Goal: Obtain resource: Download file/media

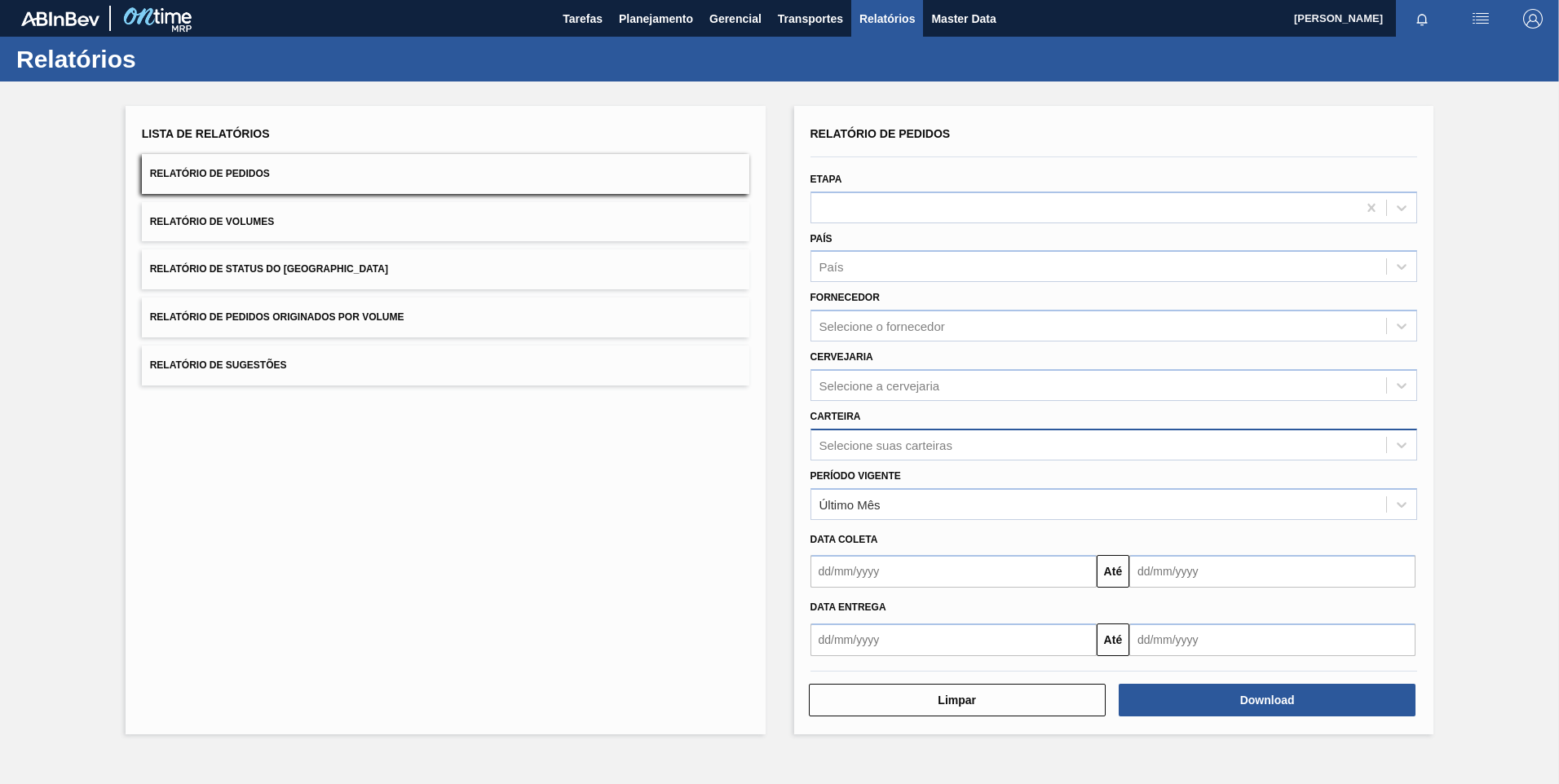
click at [886, 450] on div "Selecione suas carteiras" at bounding box center [885, 444] width 133 height 14
type input "PRE"
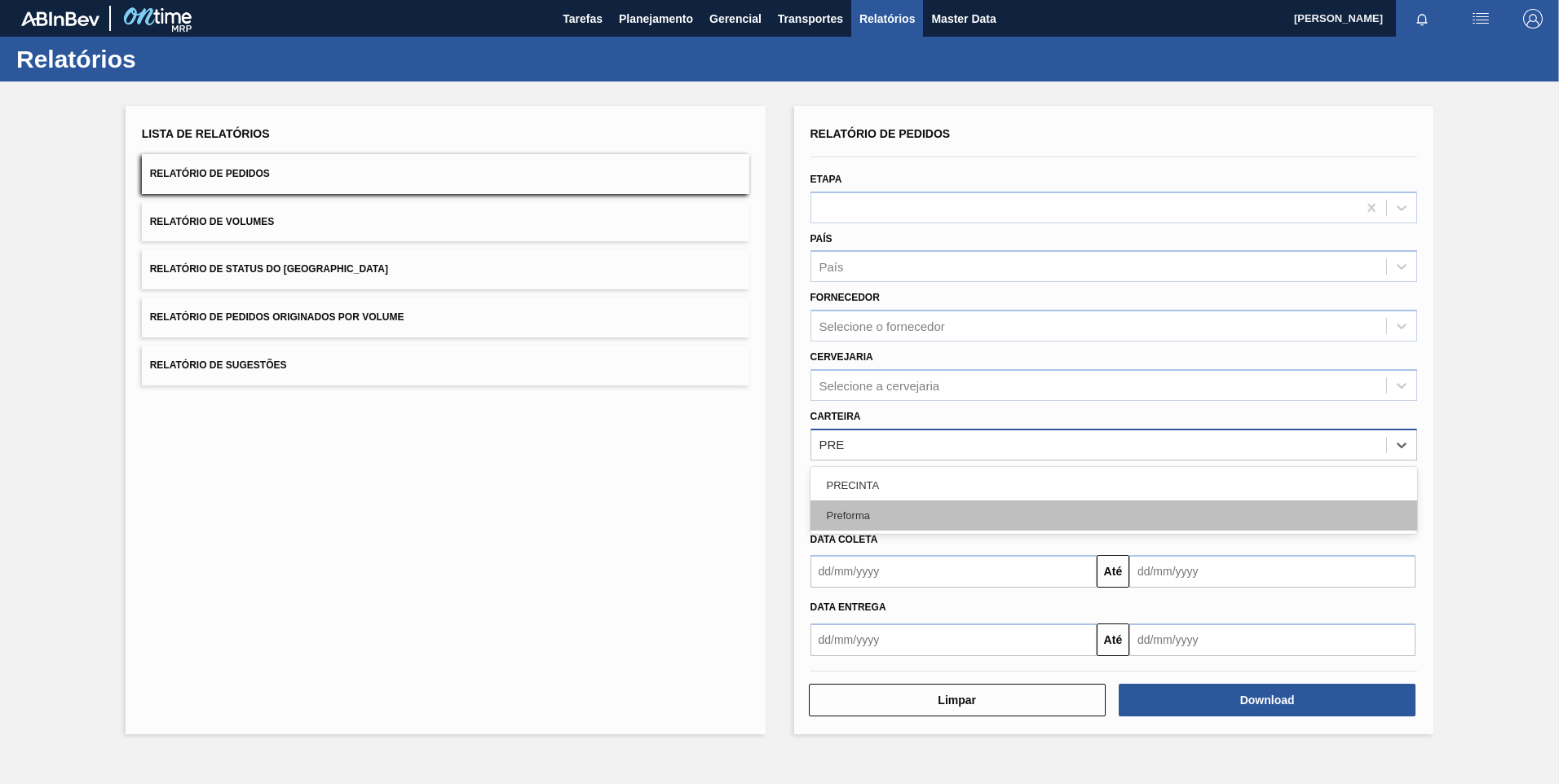
click at [893, 517] on div "Preforma" at bounding box center [1114, 515] width 608 height 30
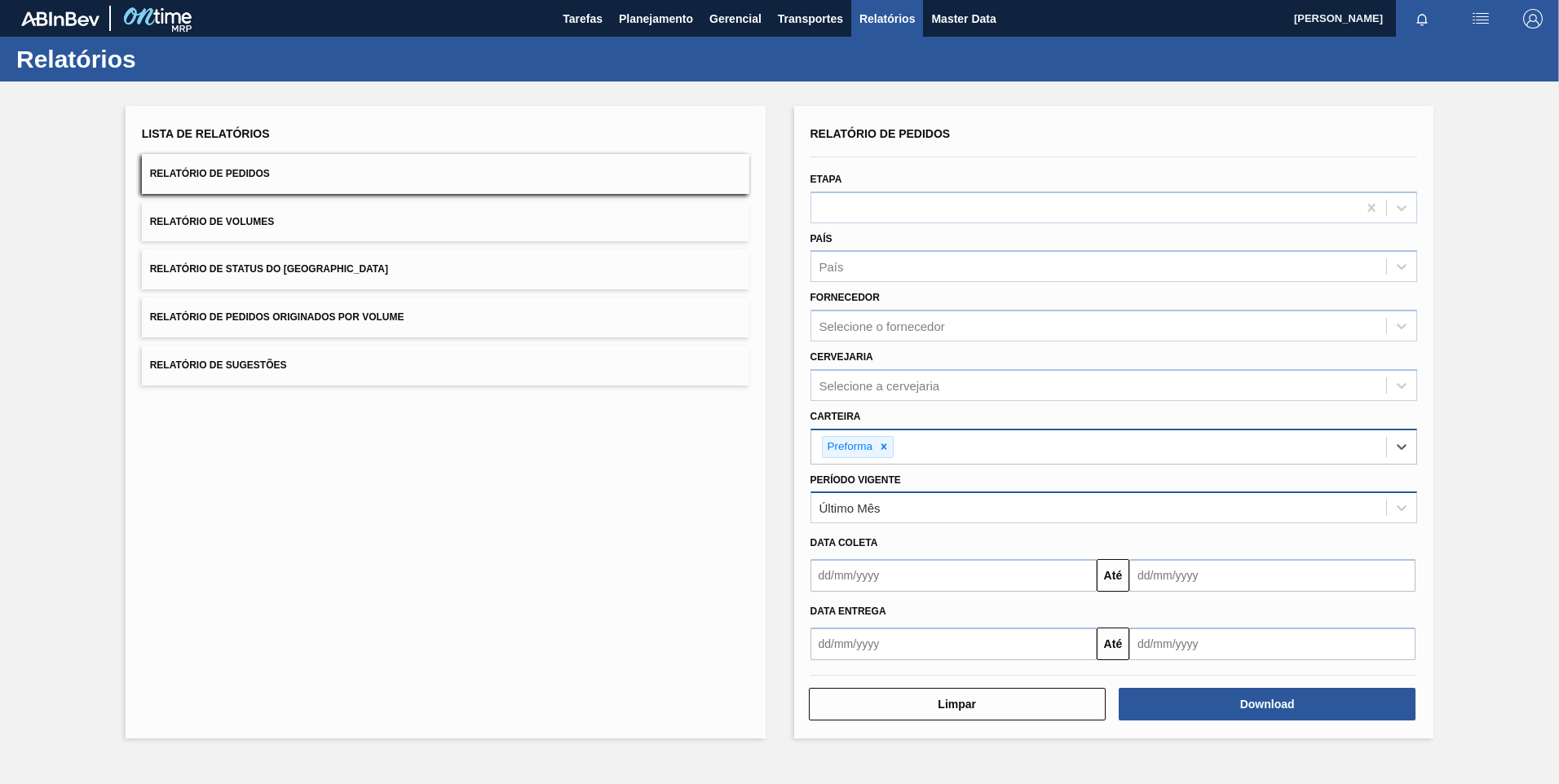
click at [892, 519] on div "Último Mês" at bounding box center [1099, 508] width 576 height 24
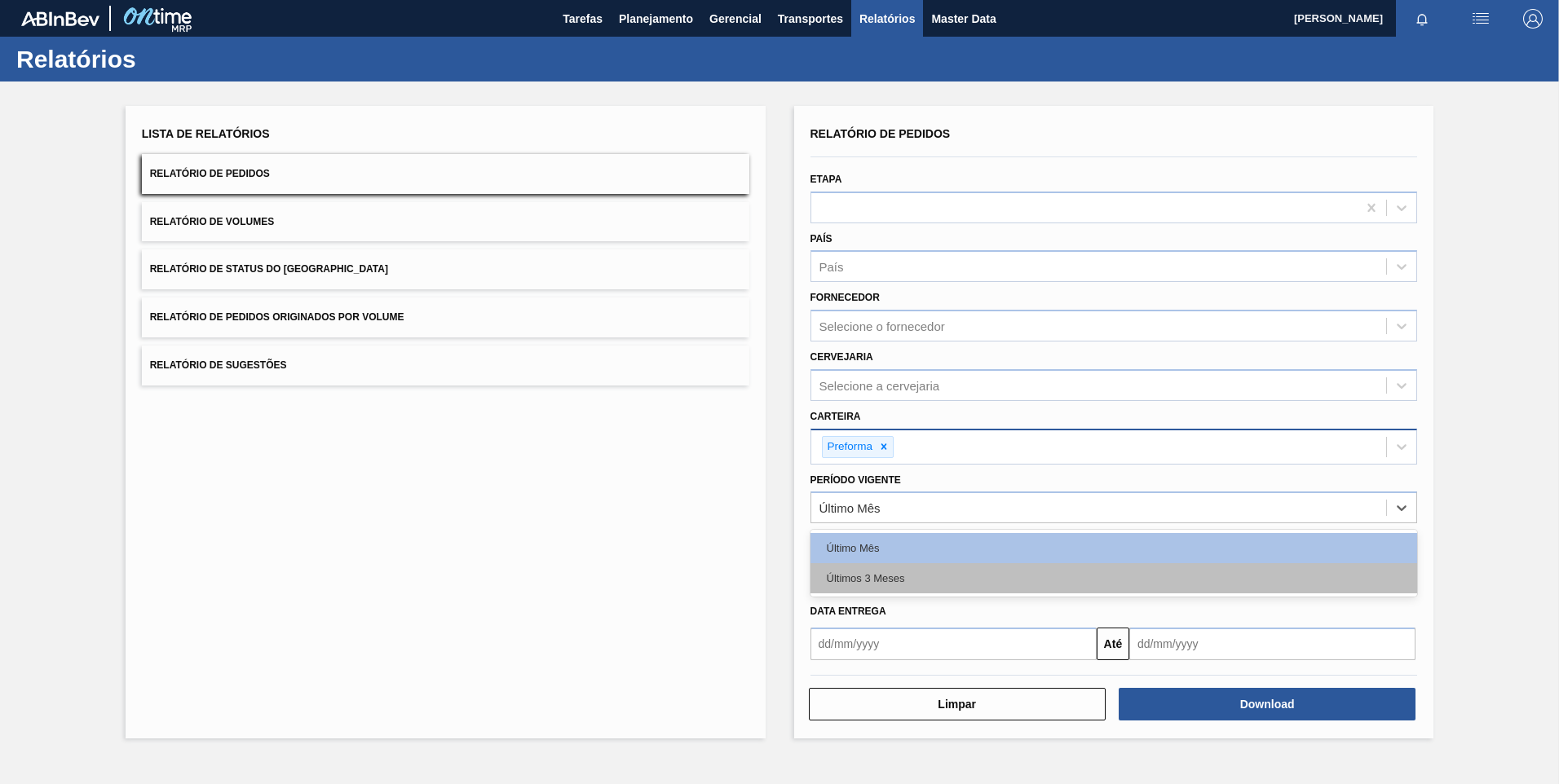
click at [898, 573] on div "Últimos 3 Meses" at bounding box center [1114, 578] width 608 height 30
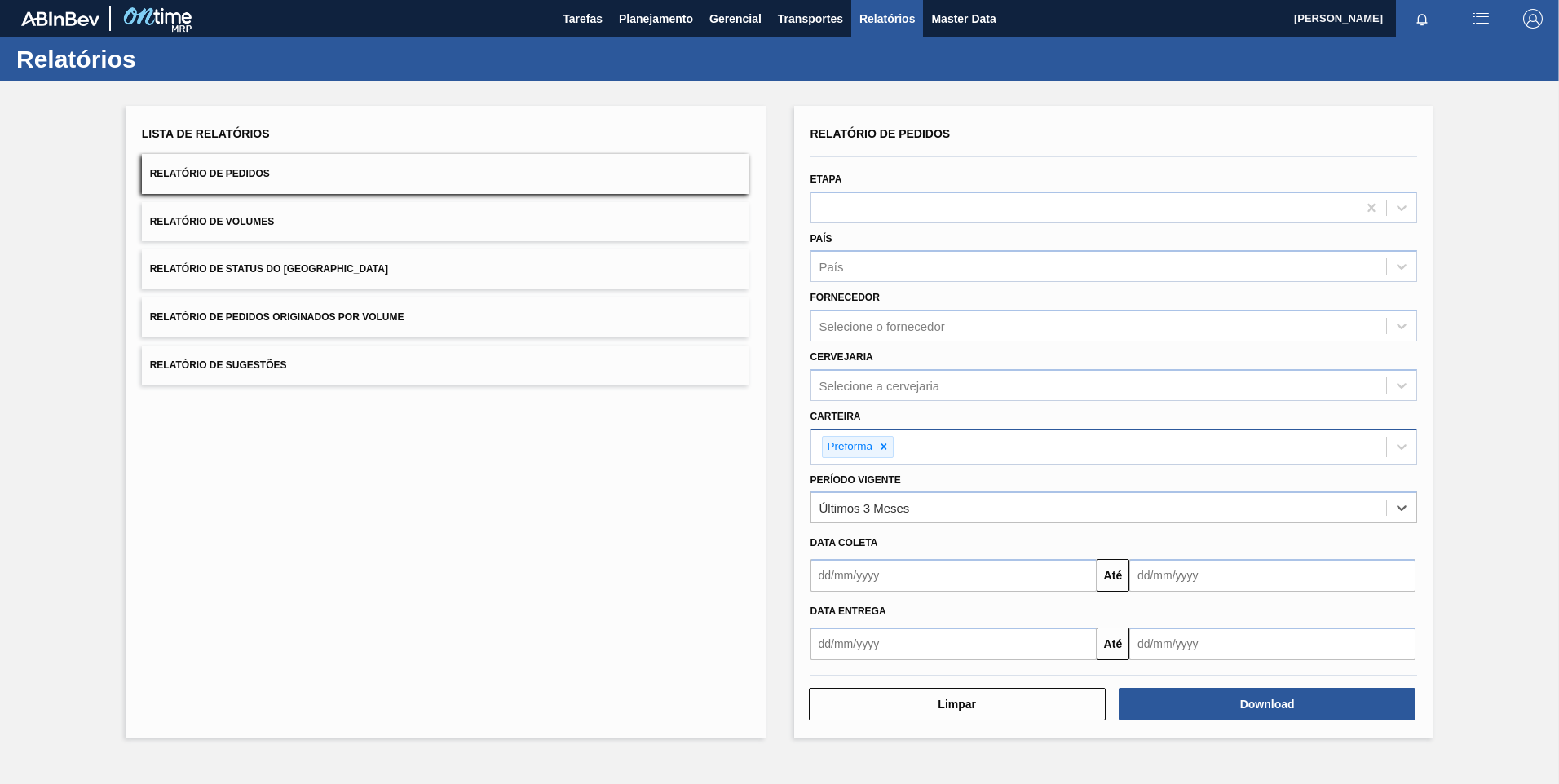
click at [903, 583] on input "text" at bounding box center [953, 575] width 286 height 33
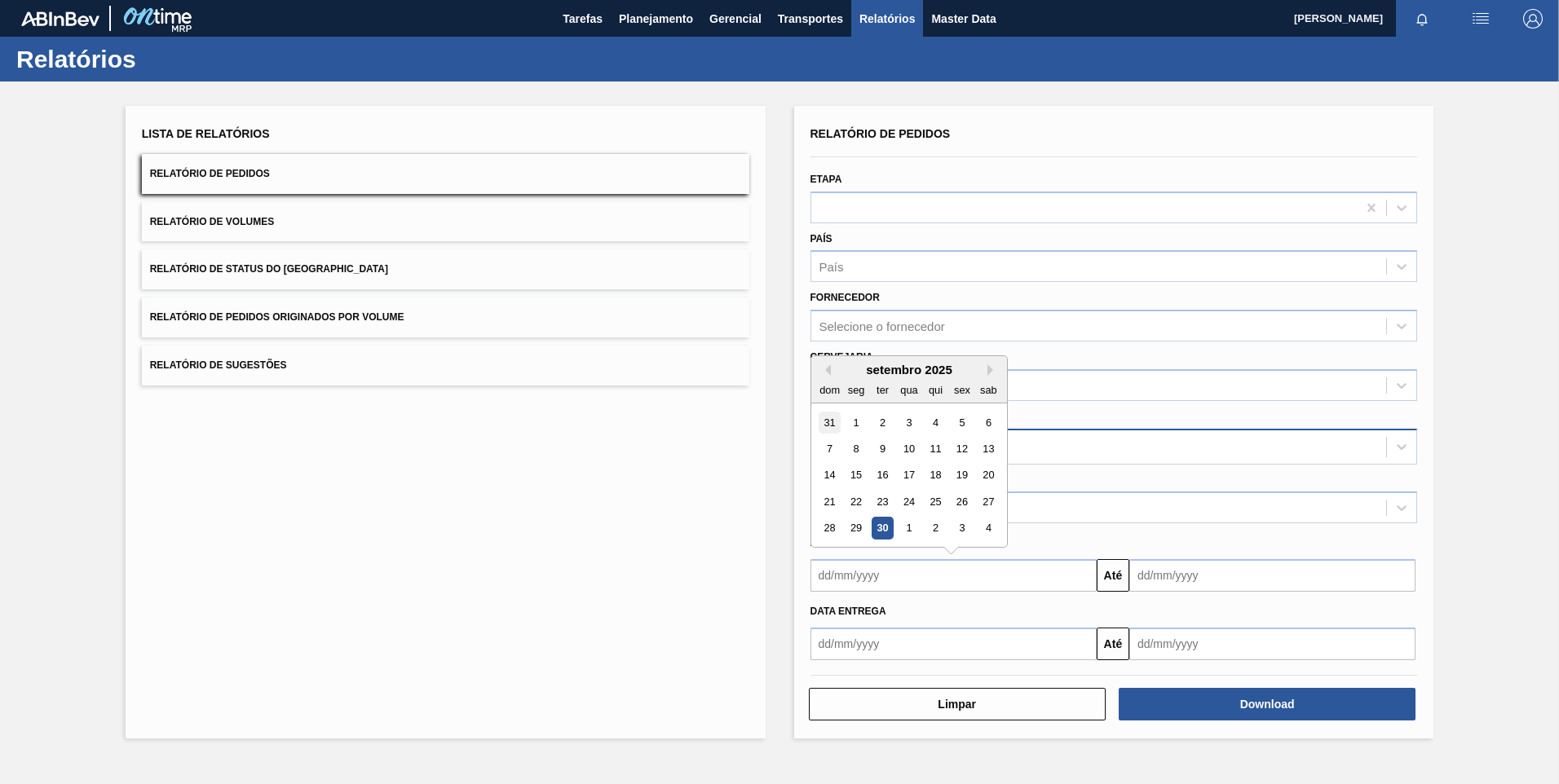
type input "[DATE]"
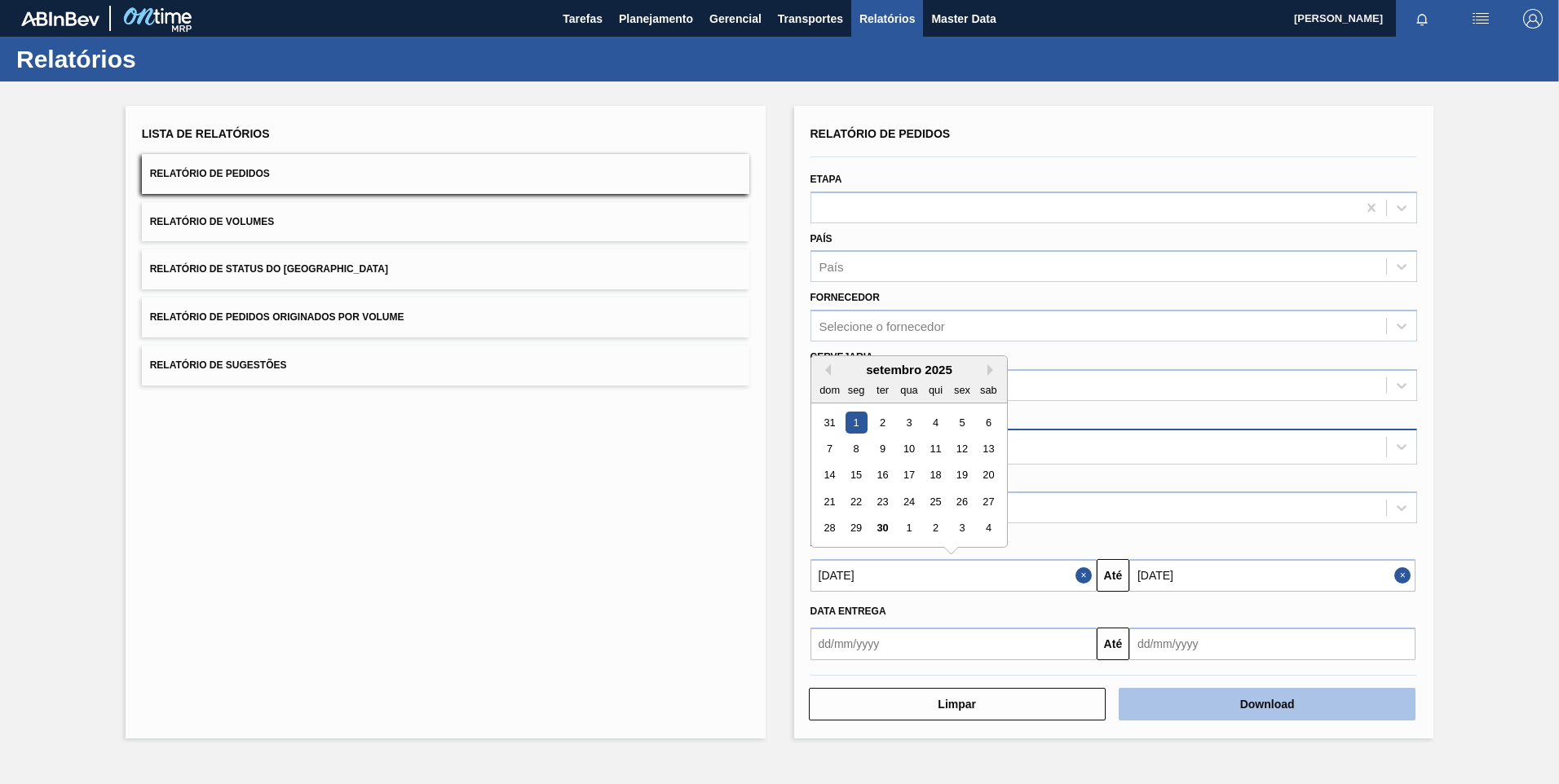
click at [1227, 711] on button "Download" at bounding box center [1267, 704] width 297 height 33
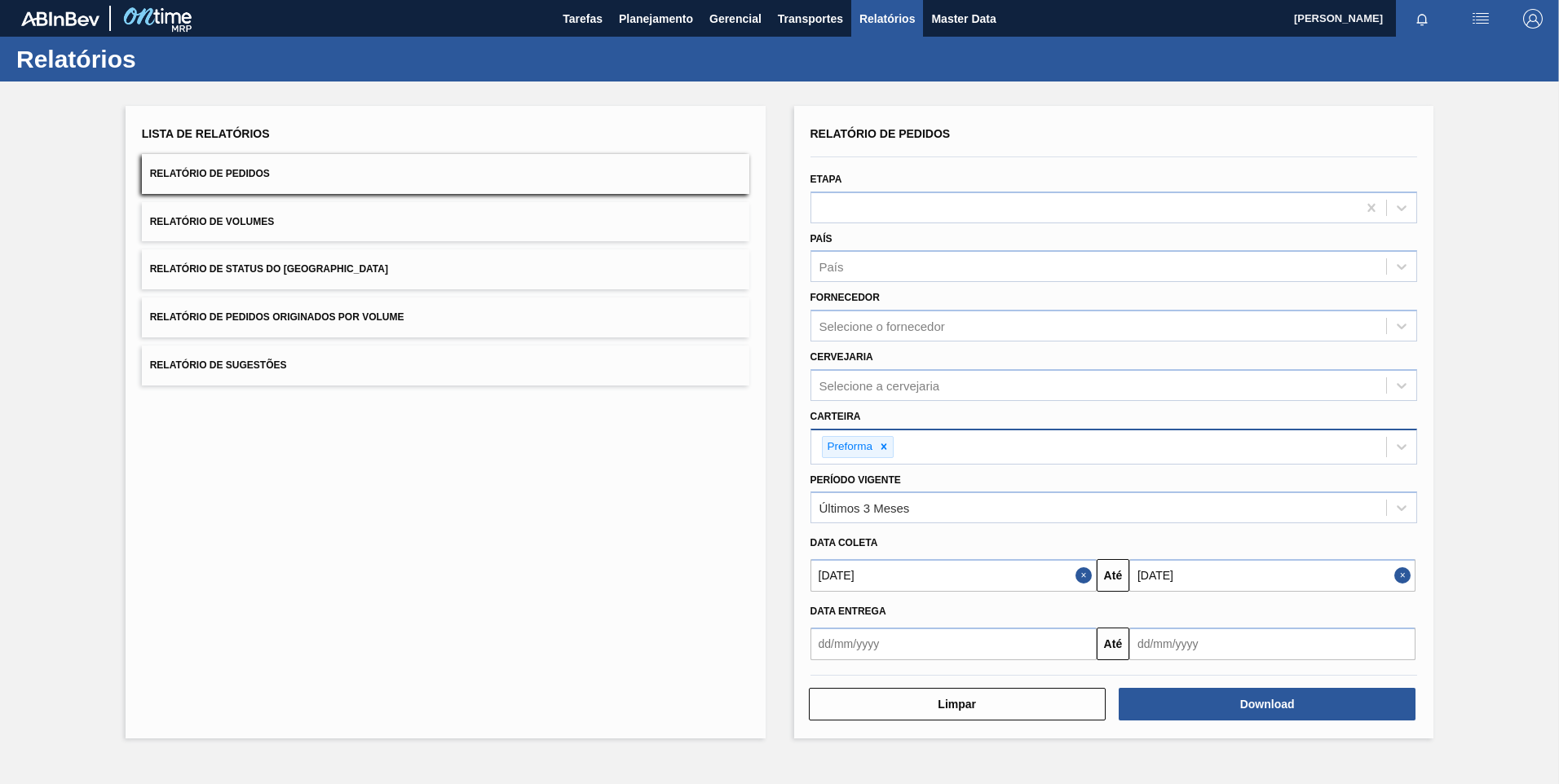
click at [563, 592] on div "Lista de Relatórios Relatório de Pedidos Relatório de Volumes Relatório de Stat…" at bounding box center [446, 421] width 641 height 632
